Goal: Transaction & Acquisition: Purchase product/service

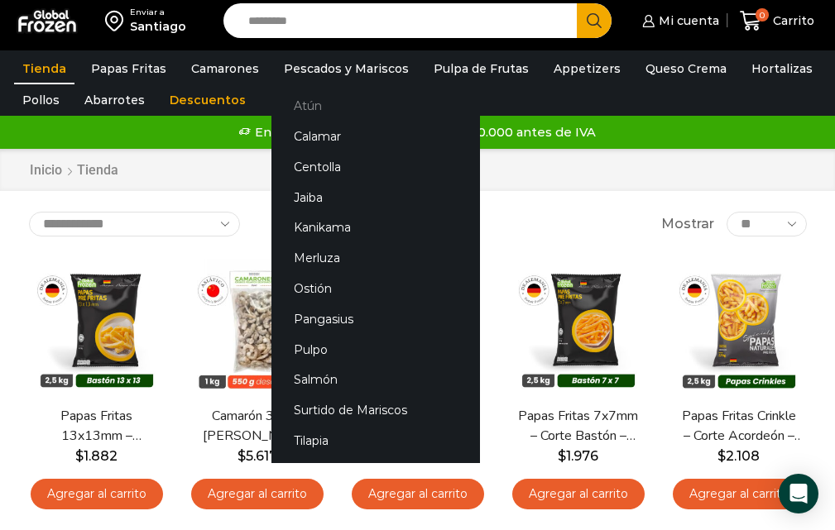
click at [300, 108] on link "Atún" at bounding box center [375, 106] width 208 height 31
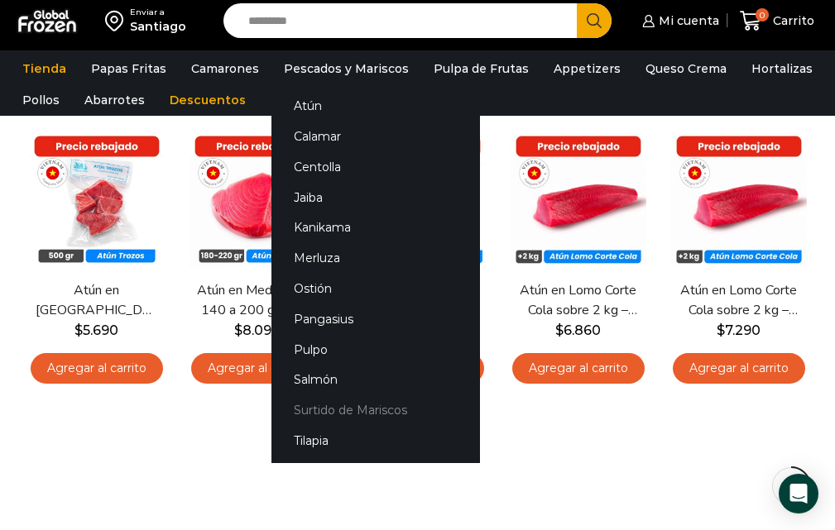
click at [337, 409] on link "Surtido de Mariscos" at bounding box center [375, 410] width 208 height 31
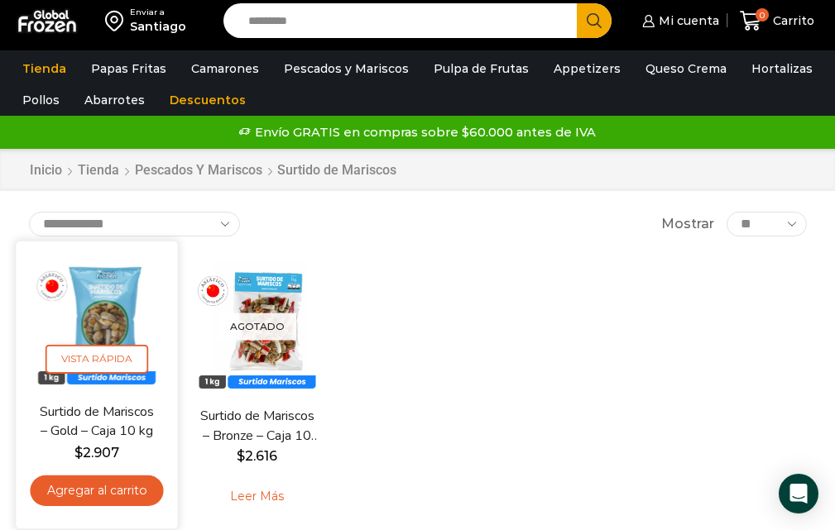
drag, startPoint x: 120, startPoint y: 393, endPoint x: 92, endPoint y: 491, distance: 102.4
drag, startPoint x: 92, startPoint y: 491, endPoint x: 131, endPoint y: 294, distance: 201.5
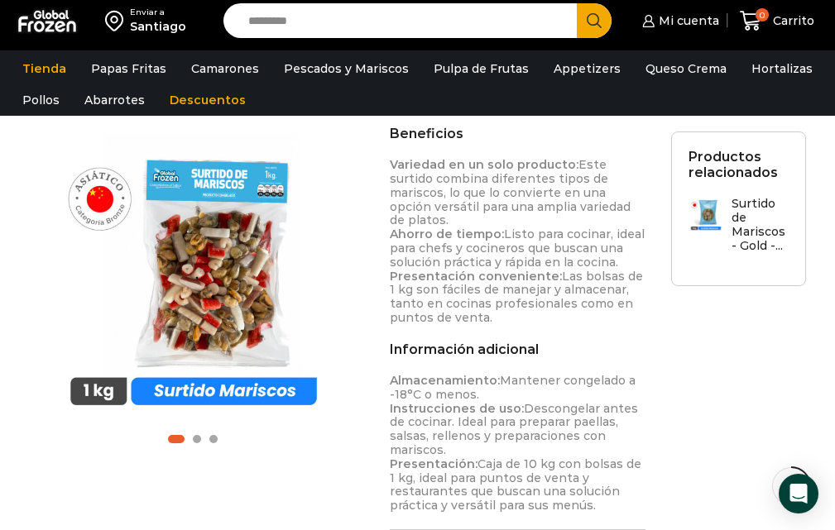
scroll to position [765, 0]
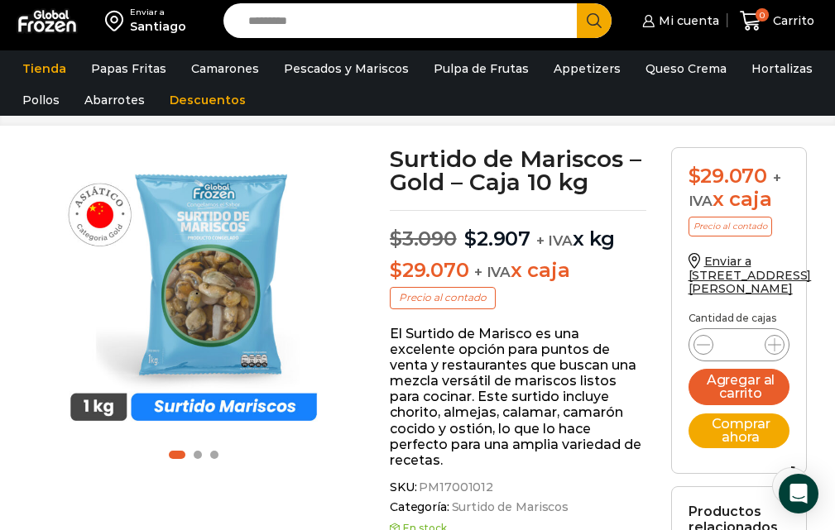
scroll to position [68, 0]
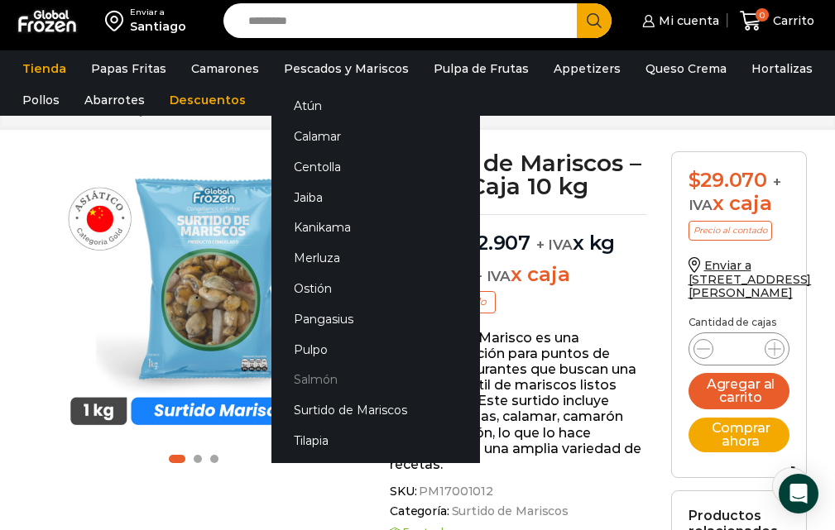
click at [316, 380] on link "Salmón" at bounding box center [375, 380] width 208 height 31
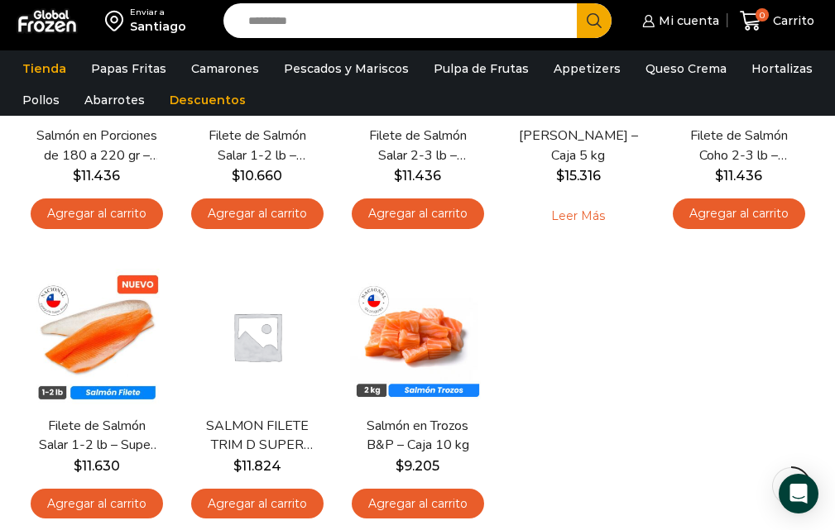
scroll to position [294, 0]
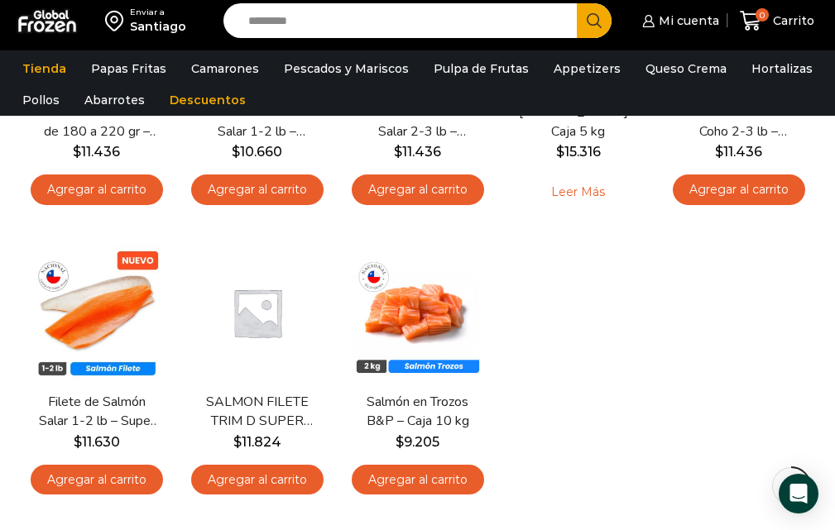
click at [814, 213] on html "WordPress WooCommerce Themes Enviar a Santiago Search input Search Mi cuenta $" at bounding box center [417, 398] width 835 height 1423
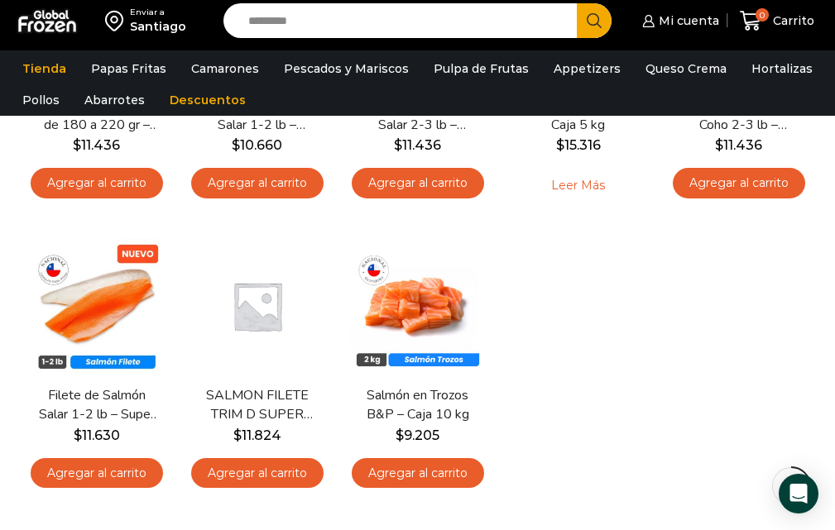
scroll to position [155, 0]
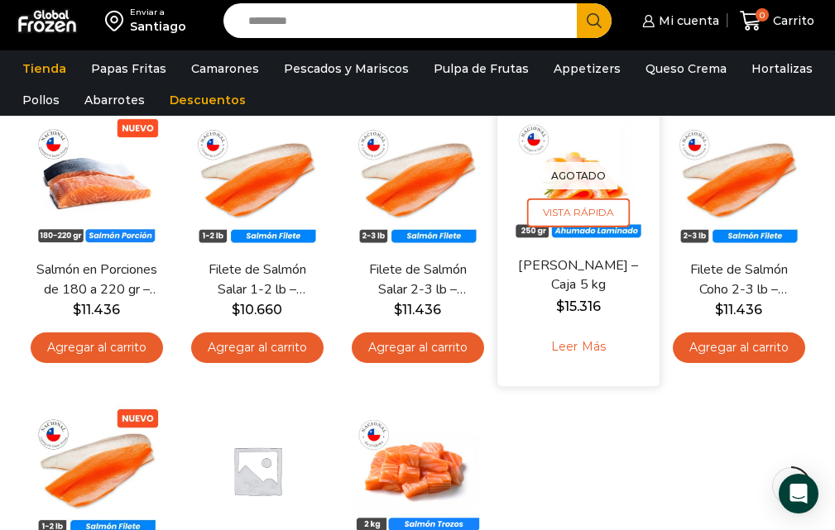
drag, startPoint x: 572, startPoint y: 252, endPoint x: 597, endPoint y: 282, distance: 38.8
drag, startPoint x: 597, startPoint y: 282, endPoint x: 582, endPoint y: 182, distance: 101.2
drag, startPoint x: 582, startPoint y: 182, endPoint x: 604, endPoint y: 285, distance: 104.8
click at [604, 285] on link "Salmón Ahumado Laminado – Caja 5 kg" at bounding box center [577, 276] width 123 height 39
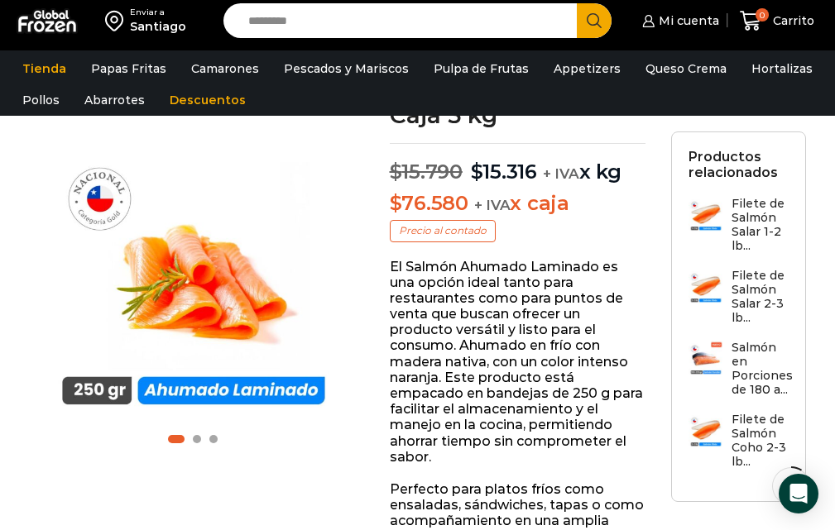
scroll to position [142, 0]
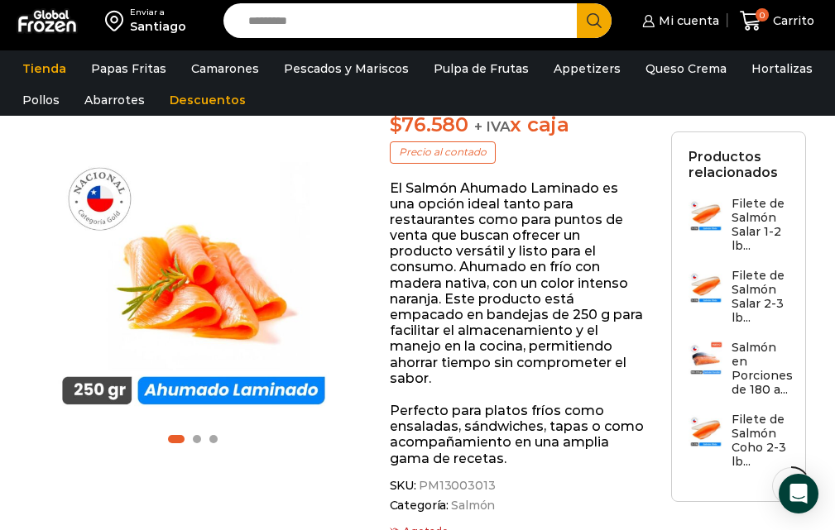
scroll to position [180, 0]
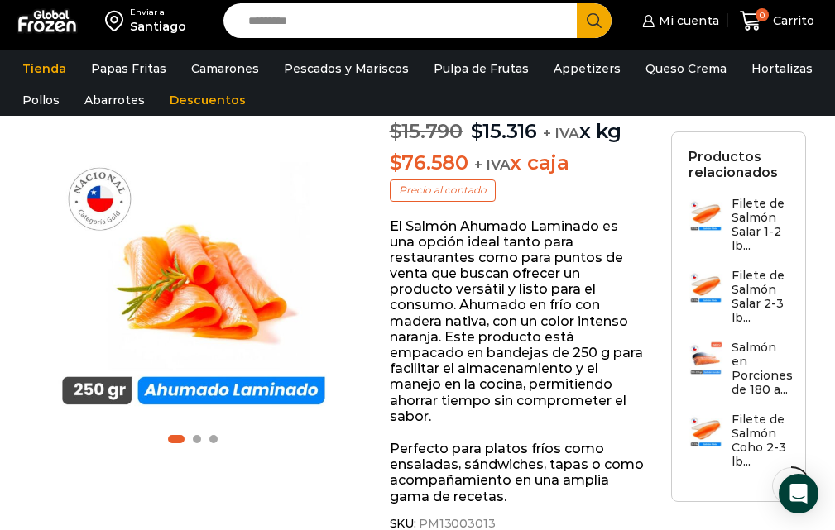
drag, startPoint x: 839, startPoint y: 129, endPoint x: 828, endPoint y: 123, distance: 12.2
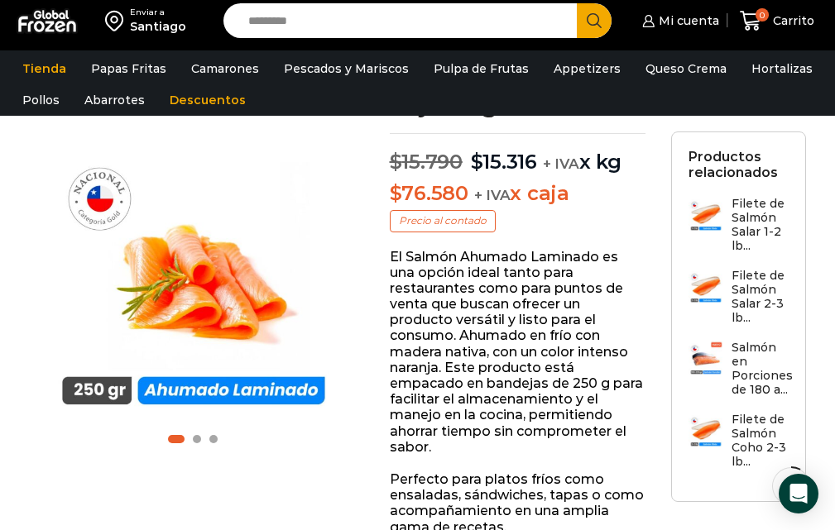
scroll to position [98, 0]
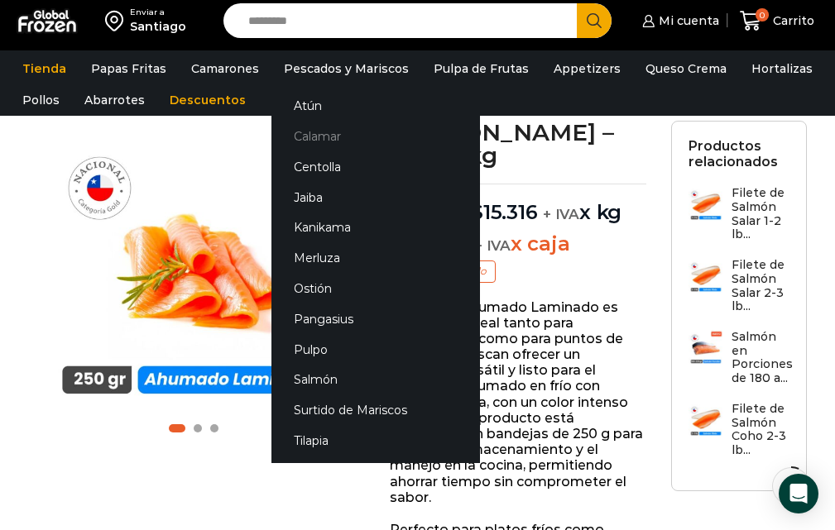
click at [326, 140] on link "Calamar" at bounding box center [375, 137] width 208 height 31
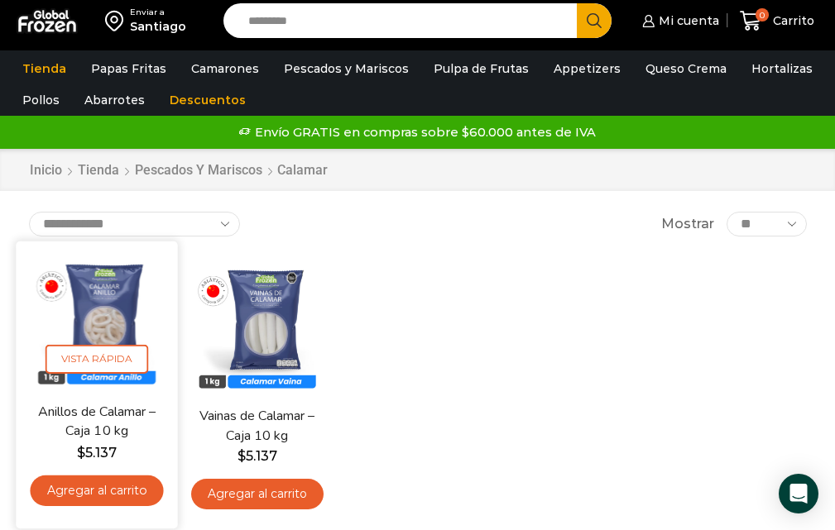
click at [113, 338] on img at bounding box center [96, 322] width 137 height 137
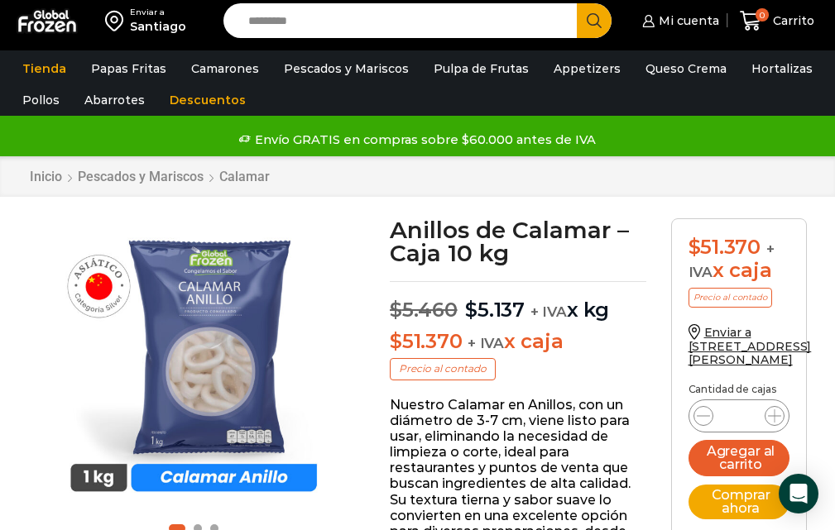
drag, startPoint x: 320, startPoint y: 22, endPoint x: 319, endPoint y: 31, distance: 8.4
click at [320, 24] on input "Search input" at bounding box center [404, 20] width 329 height 35
type input "*******"
click at [577, 3] on button "Search" at bounding box center [594, 20] width 35 height 35
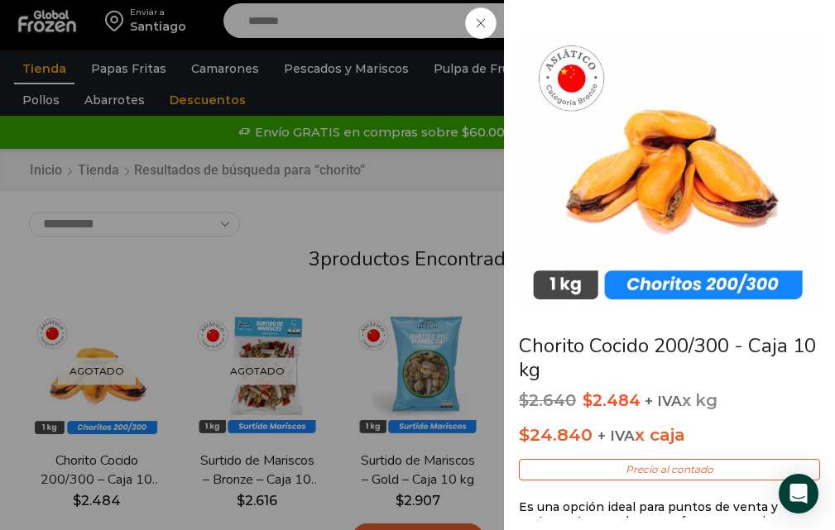
click at [111, 0] on div "Chorito Cocido 200/300 - Caja 10 kg $ 2.640 Original price was: $2.640. $ 2.484…" at bounding box center [417, 0] width 835 height 0
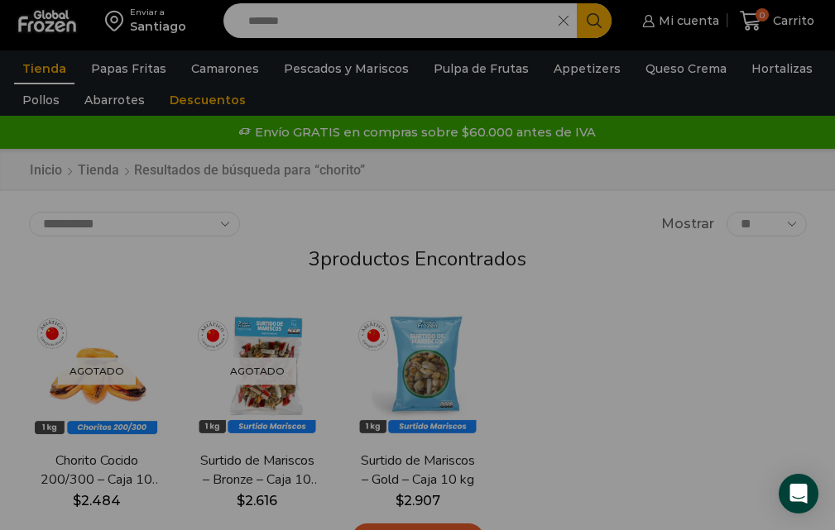
drag, startPoint x: 113, startPoint y: 451, endPoint x: 118, endPoint y: 470, distance: 19.7
click at [118, 0] on div "Chorito Cocido 200/300 - Caja 10 kg $ 2.640 Original price was: $2.640. $ 2.484…" at bounding box center [417, 0] width 835 height 0
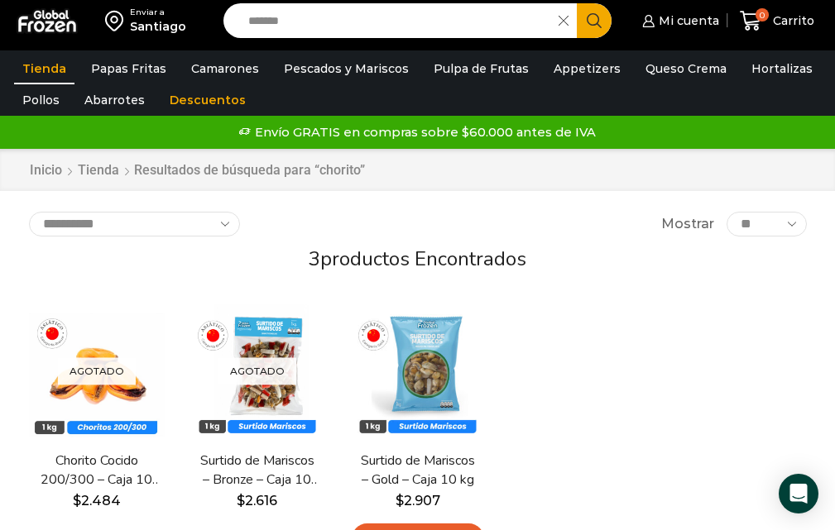
click at [118, 470] on link "Chorito Cocido 200/300 – Caja 10 kg" at bounding box center [97, 471] width 122 height 38
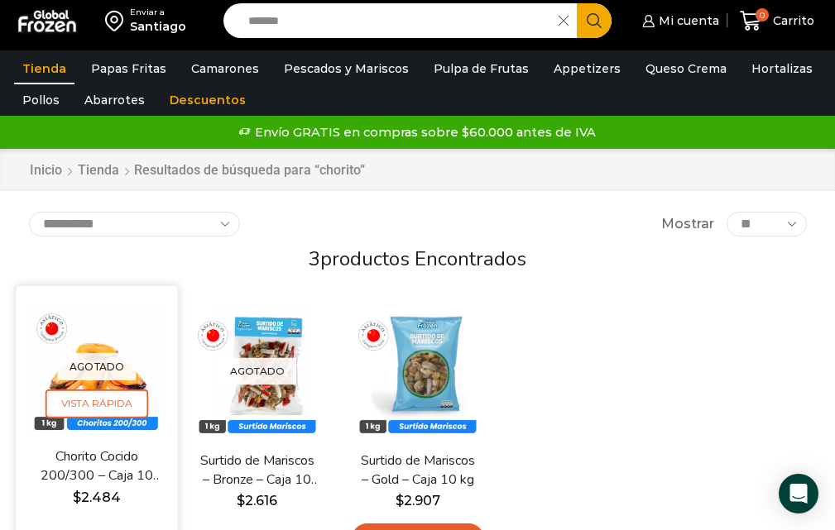
click at [118, 471] on link "Chorito Cocido 200/300 – Caja 10 kg" at bounding box center [96, 467] width 123 height 39
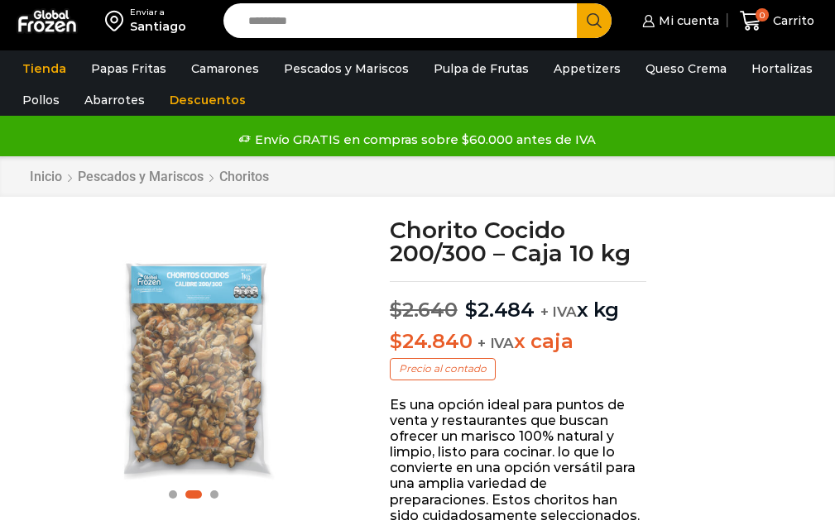
scroll to position [1, 0]
click at [315, 364] on div "Pasa el mouse por encima de la imagen para aplicar zoom Chorito Cocido 200/300 …" at bounding box center [198, 369] width 362 height 303
